Goal: Information Seeking & Learning: Check status

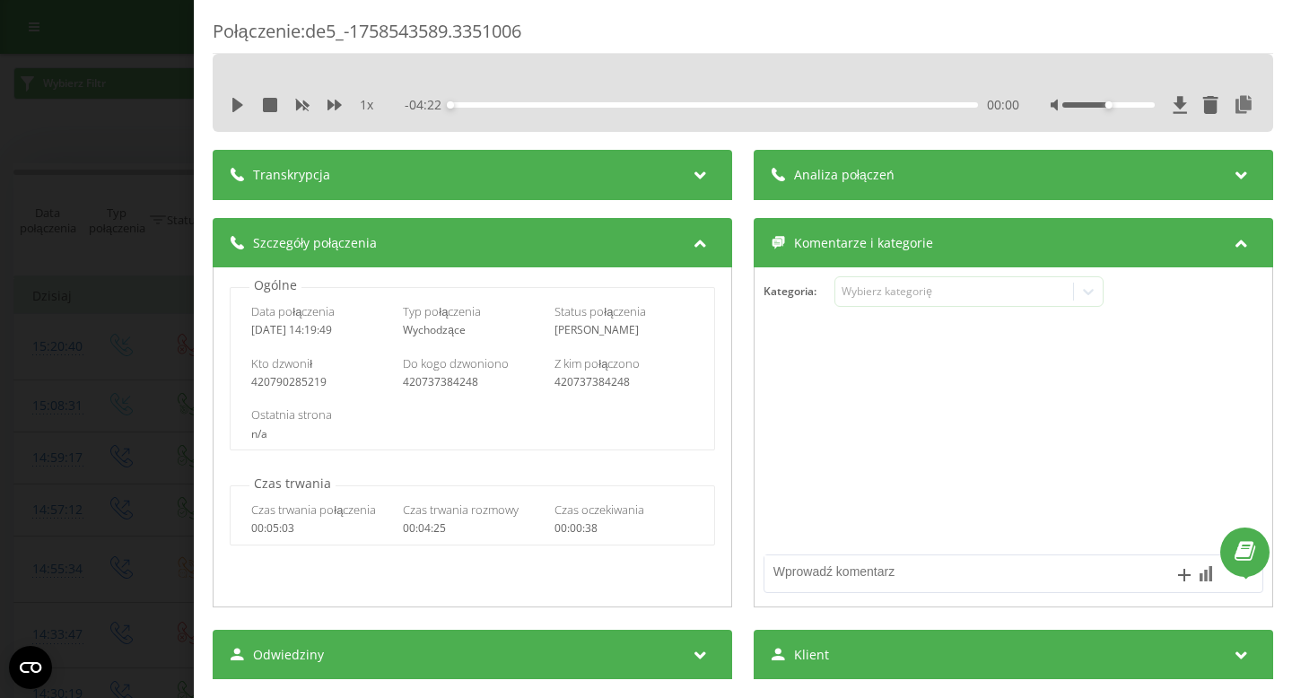
click at [149, 16] on div "Połączenie : de5_-1758543589.3351006 1 x - 04:22 00:00 00:00 Transkrypcja Aby m…" at bounding box center [646, 349] width 1292 height 698
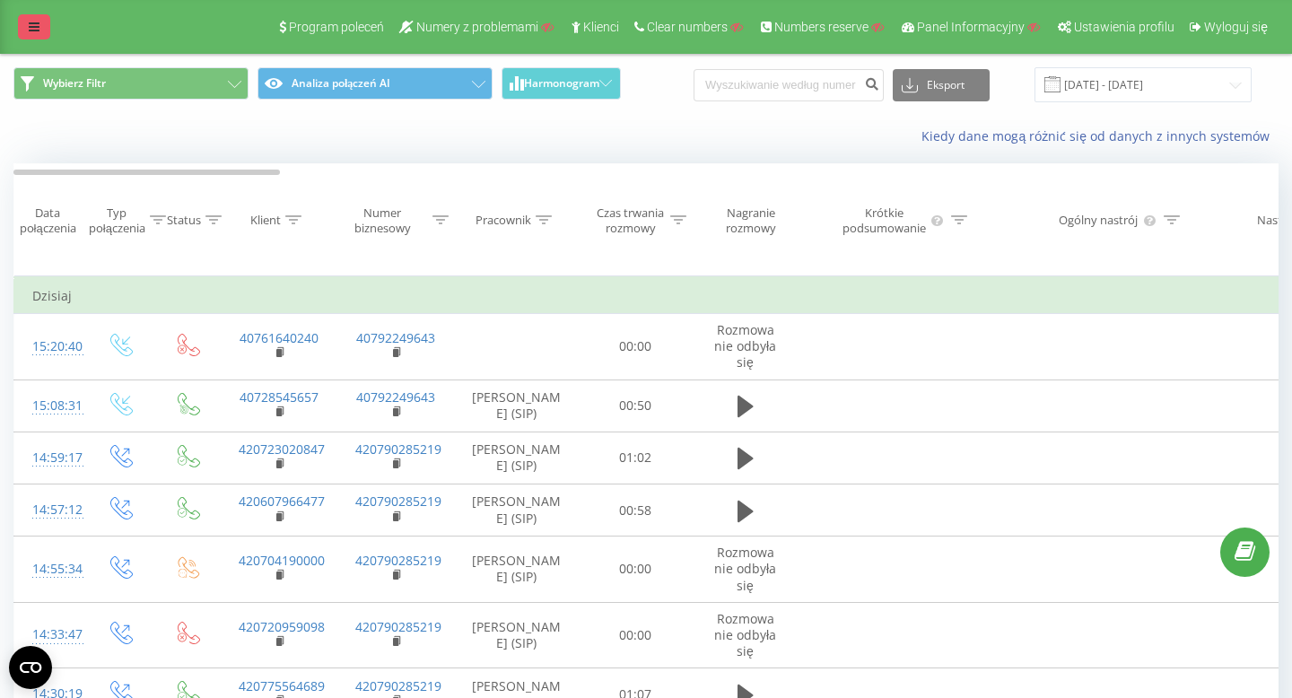
click at [40, 26] on link at bounding box center [34, 26] width 32 height 25
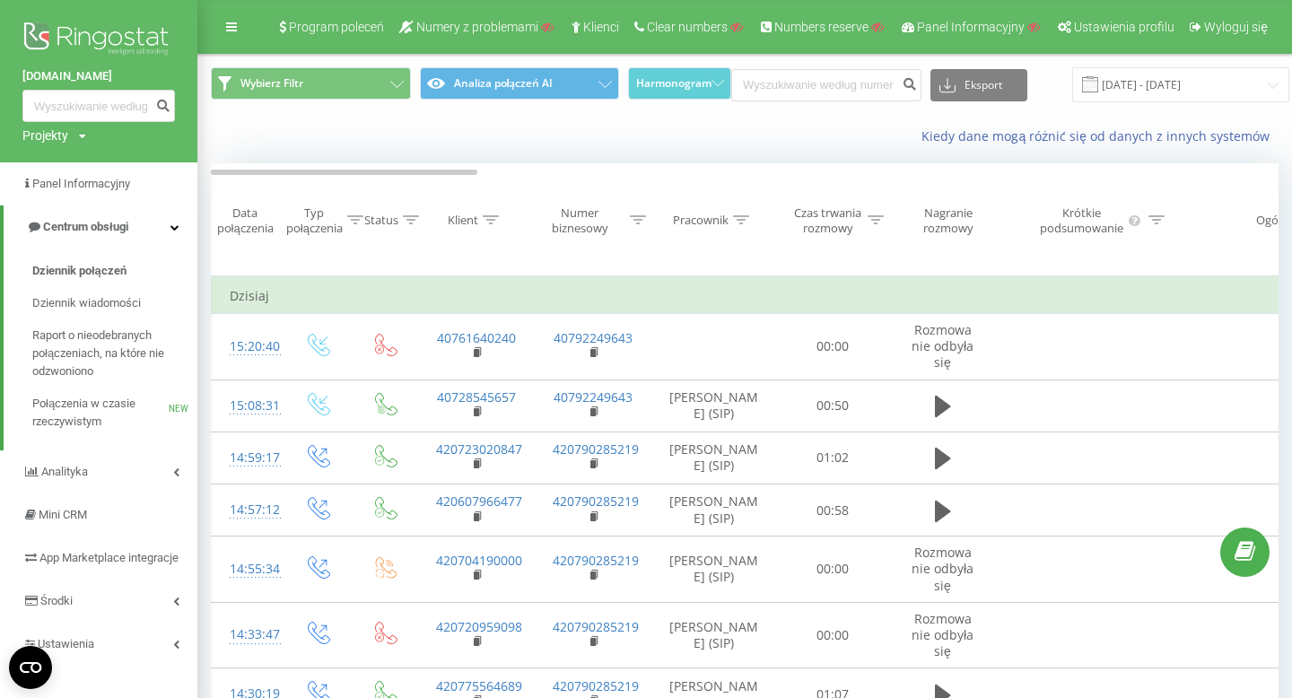
click at [53, 135] on div "Projekty" at bounding box center [45, 136] width 46 height 18
click at [73, 160] on input "text" at bounding box center [73, 163] width 90 height 26
type input "["
type input "papfu"
click at [154, 161] on link "Wyszukiwanie" at bounding box center [162, 163] width 88 height 26
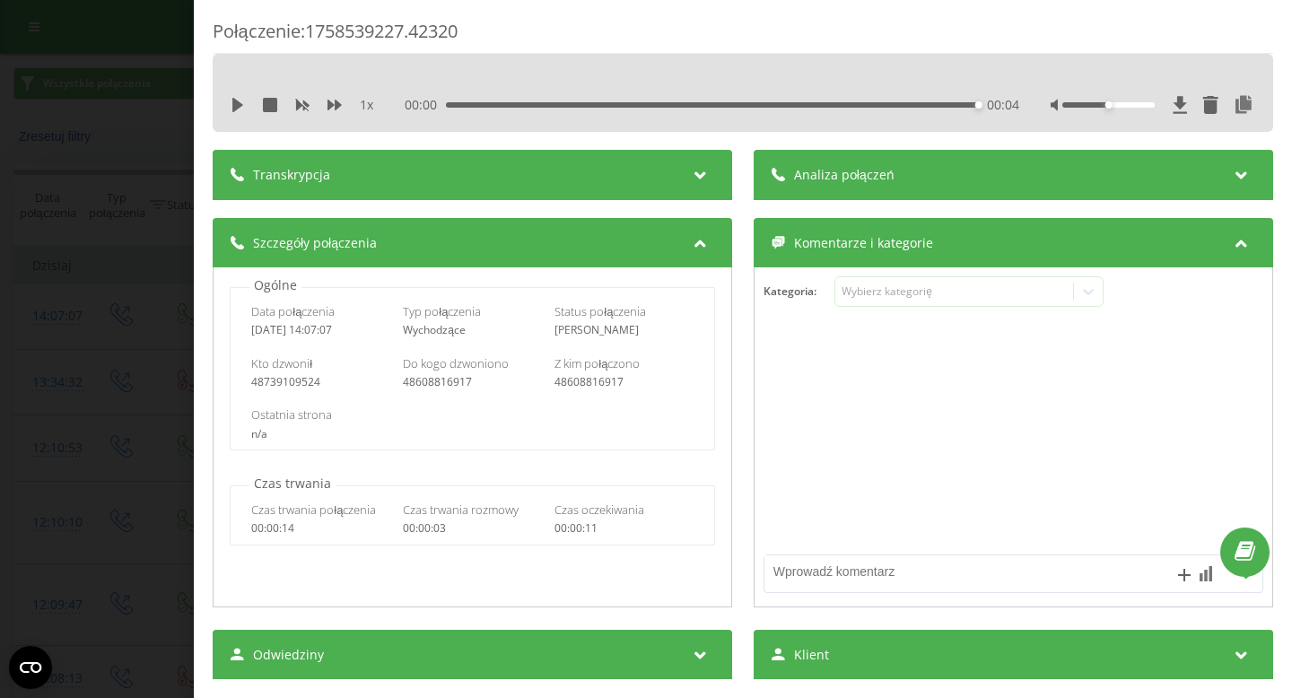
click at [130, 153] on div "Połączenie : 1758539227.42320 1 x 00:00 00:04 00:04 Transkrypcja Aby móc analiz…" at bounding box center [646, 349] width 1292 height 698
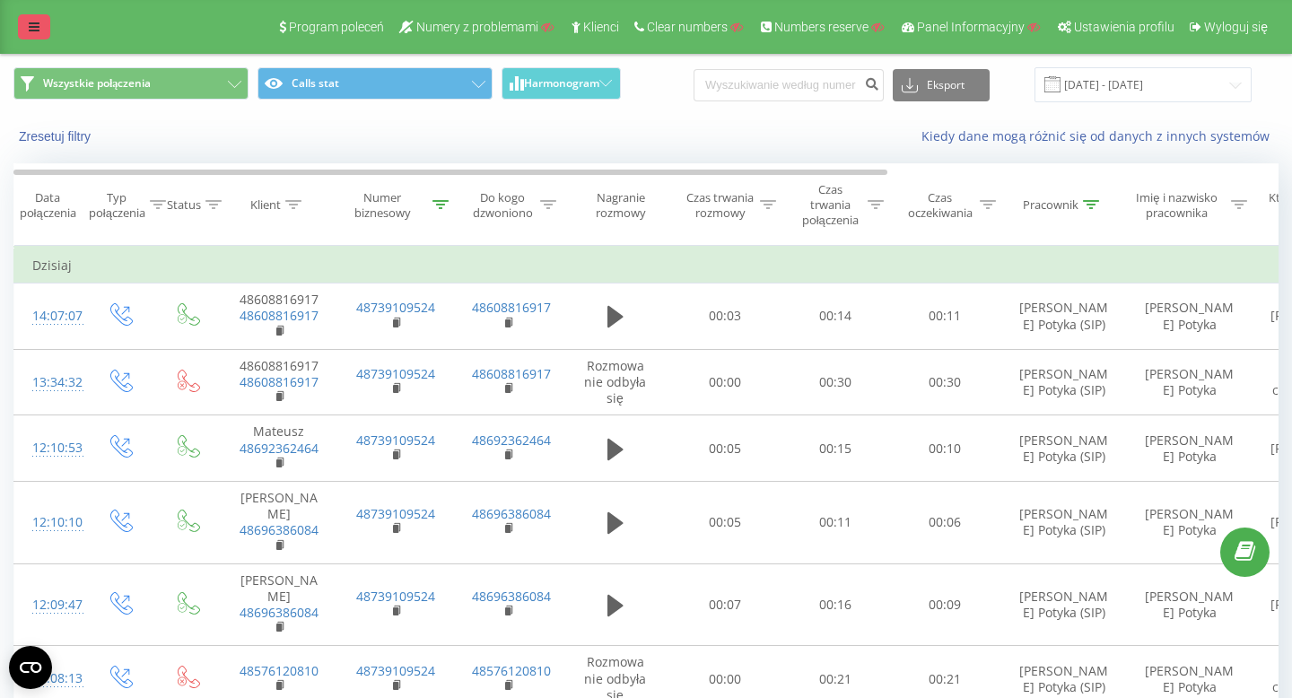
click at [25, 30] on link at bounding box center [34, 26] width 32 height 25
